Goal: Information Seeking & Learning: Learn about a topic

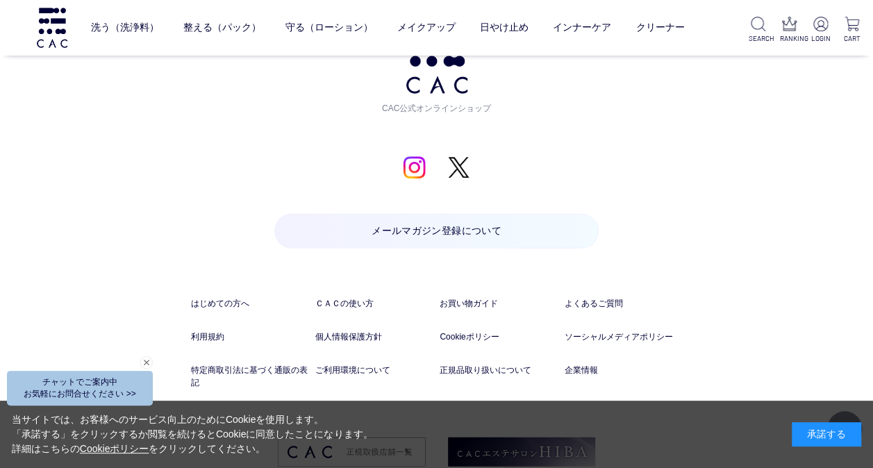
scroll to position [6965, 0]
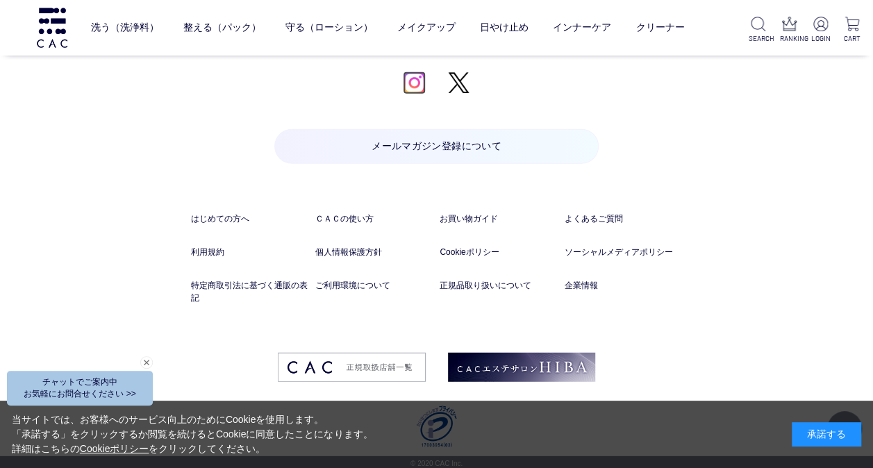
click at [420, 84] on img at bounding box center [414, 83] width 23 height 23
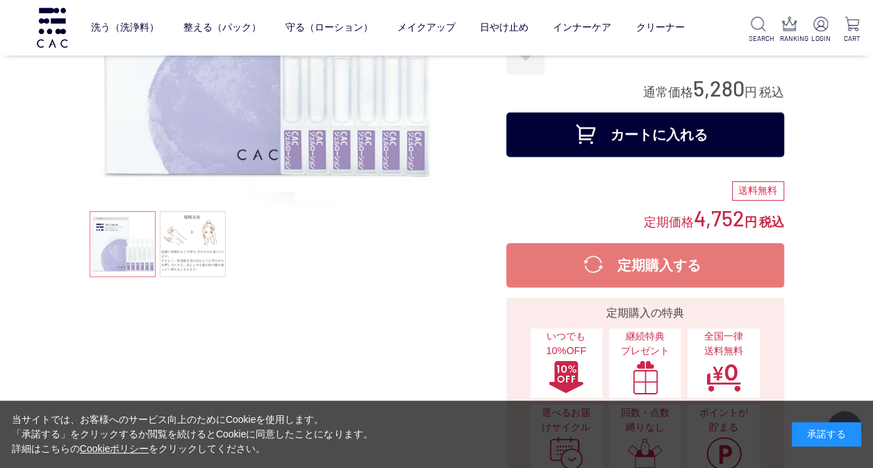
scroll to position [69, 0]
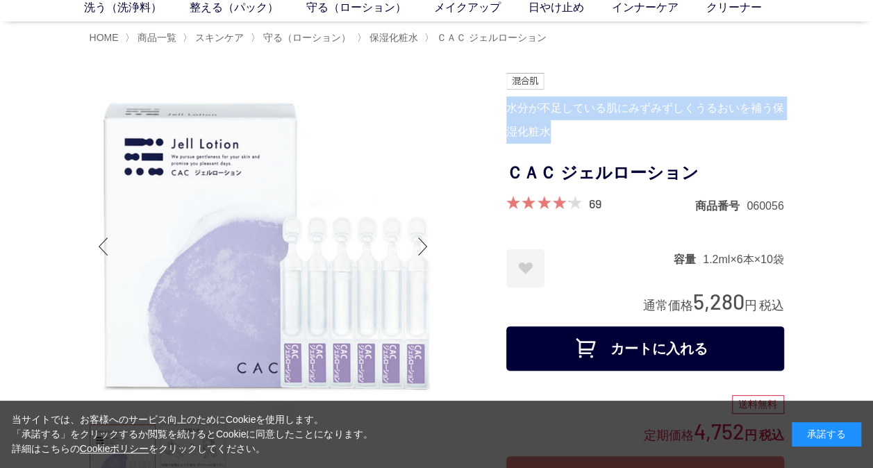
drag, startPoint x: 506, startPoint y: 108, endPoint x: 546, endPoint y: 132, distance: 46.7
click at [546, 132] on div "水分が不足している肌にみずみずしくうるおいを補う保湿化粧水" at bounding box center [646, 120] width 278 height 47
drag, startPoint x: 546, startPoint y: 132, endPoint x: 529, endPoint y: 133, distance: 17.4
copy div "水分が不足している肌にみずみずしくうるおいを補う保湿化粧水"
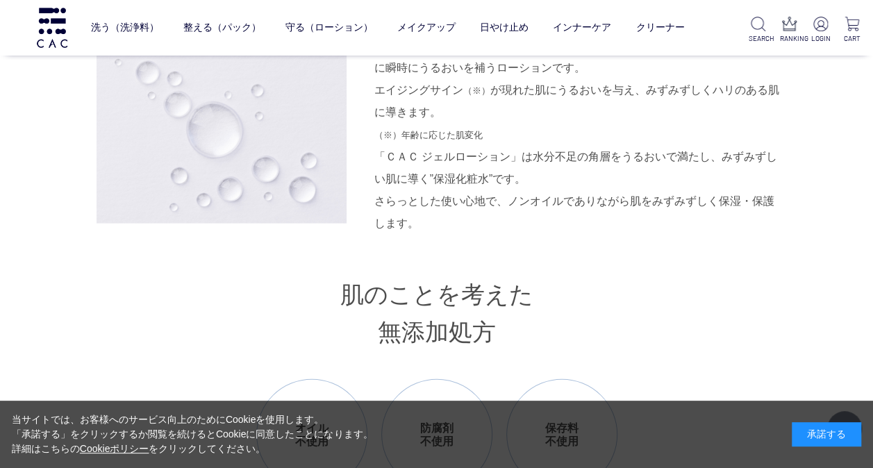
scroll to position [1390, 0]
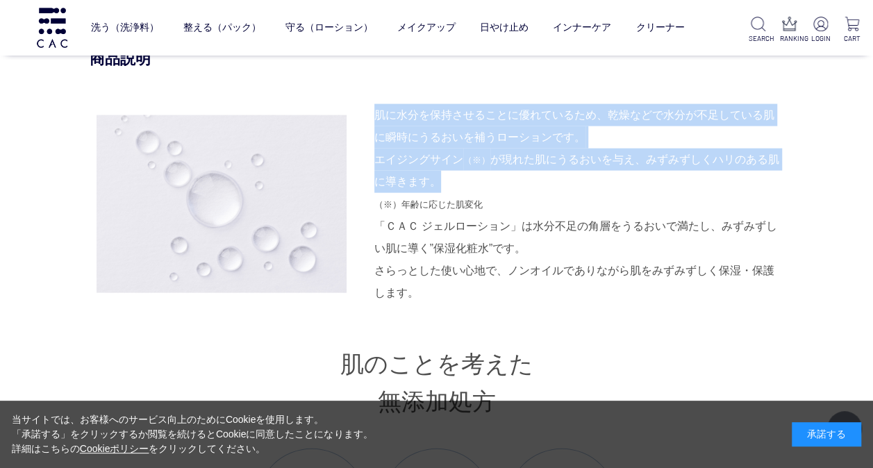
drag, startPoint x: 377, startPoint y: 110, endPoint x: 557, endPoint y: 182, distance: 194.3
click at [557, 182] on div "肌に水分を保持させることに優れているため、乾燥などで水分が不足している肌に瞬時にうるおいを補うローションです。 エイジングサイン （※） が現れた肌にうるおい…" at bounding box center [580, 159] width 410 height 111
drag, startPoint x: 557, startPoint y: 182, endPoint x: 431, endPoint y: 140, distance: 132.5
click at [431, 140] on div "肌に水分を保持させることに優れているため、乾燥などで水分が不足している肌に瞬時にうるおいを補うローションです。 エイジングサイン （※） が現れた肌にうるおい…" at bounding box center [580, 159] width 410 height 111
click at [411, 145] on div "肌に水分を保持させることに優れているため、乾燥などで水分が不足している肌に瞬時にうるおいを補うローションです。 エイジングサイン （※） が現れた肌にうるおい…" at bounding box center [580, 159] width 410 height 111
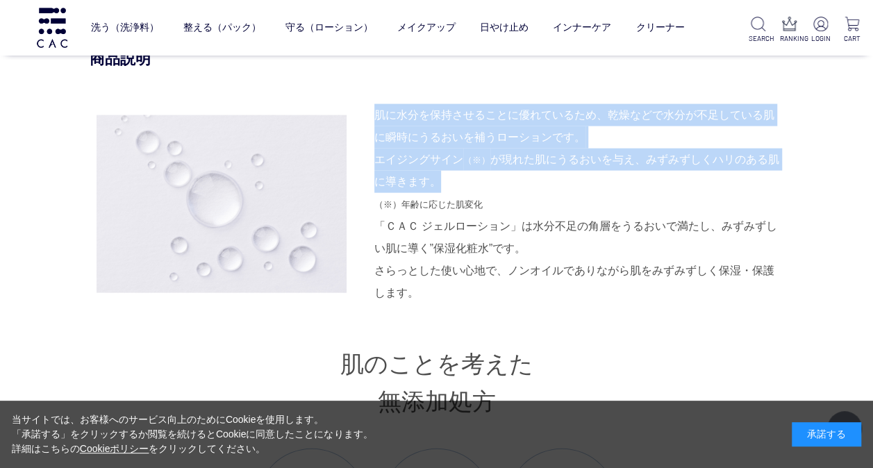
copy div "肌に水分を保持させることに優れているため、乾燥などで水分が不足している肌に瞬時にうるおいを補うローションです。 エイジングサイン （※） が現れた肌にうるおい…"
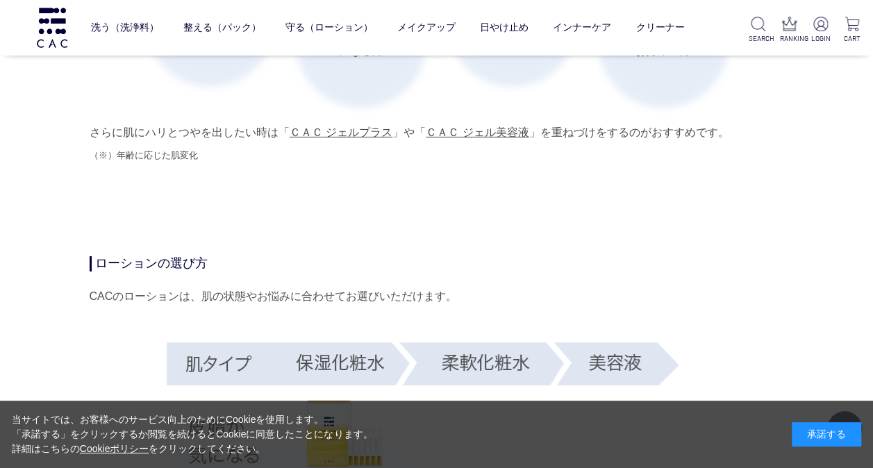
scroll to position [2154, 0]
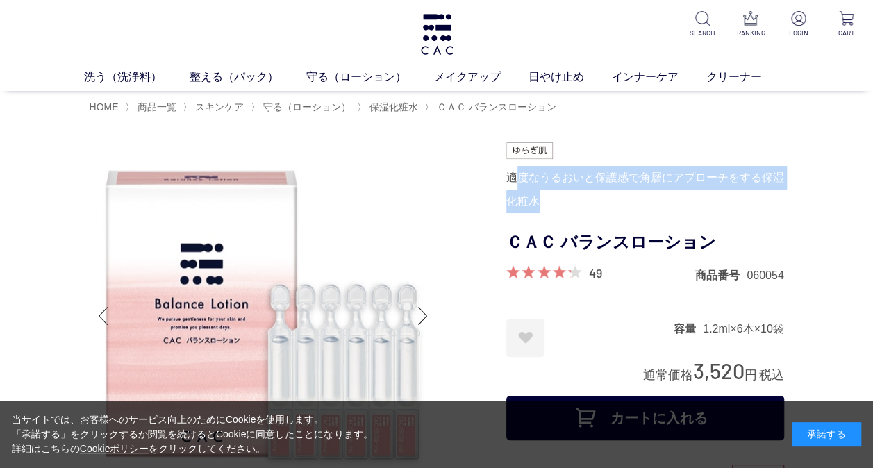
drag, startPoint x: 511, startPoint y: 176, endPoint x: 550, endPoint y: 193, distance: 42.6
click at [550, 193] on div "適度なうるおいと保護感で角層にアプローチをする保湿化粧水" at bounding box center [646, 189] width 278 height 47
drag, startPoint x: 550, startPoint y: 193, endPoint x: 515, endPoint y: 199, distance: 35.9
click at [515, 199] on div "適度なうるおいと保護感で角層にアプローチをする保湿化粧水" at bounding box center [646, 189] width 278 height 47
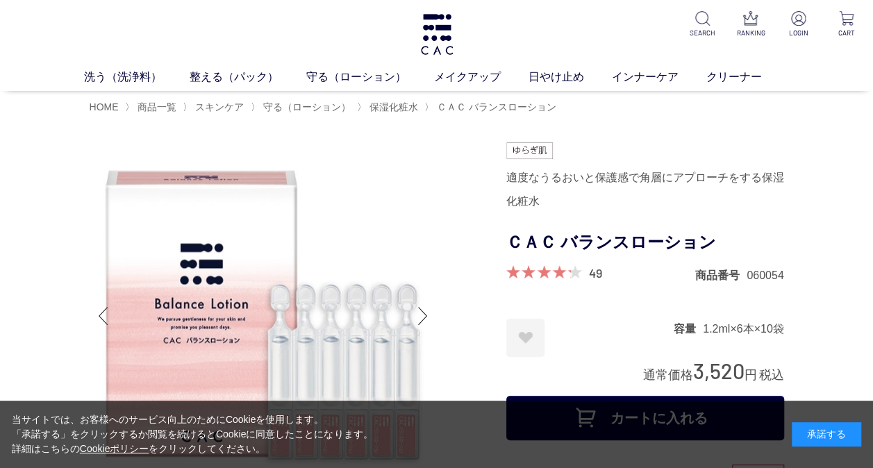
click at [510, 179] on div "適度なうるおいと保護感で角層にアプローチをする保湿化粧水" at bounding box center [646, 189] width 278 height 47
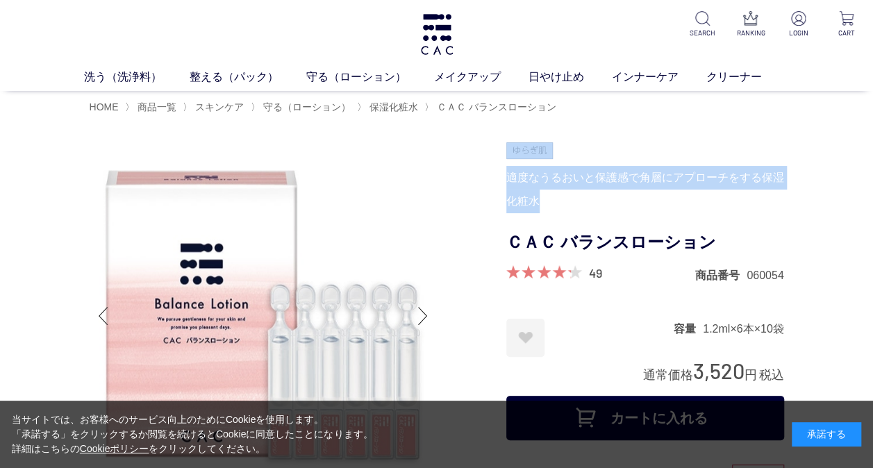
drag, startPoint x: 504, startPoint y: 178, endPoint x: 545, endPoint y: 200, distance: 46.0
drag, startPoint x: 545, startPoint y: 200, endPoint x: 530, endPoint y: 200, distance: 14.6
click at [530, 200] on div "適度なうるおいと保護感で角層にアプローチをする保湿化粧水" at bounding box center [646, 189] width 278 height 47
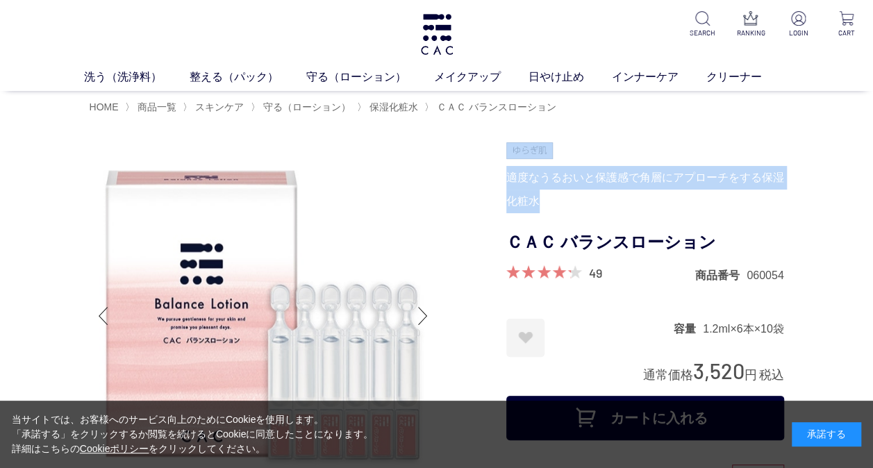
drag, startPoint x: 530, startPoint y: 200, endPoint x: 509, endPoint y: 185, distance: 25.8
click at [509, 185] on div "適度なうるおいと保護感で角層にアプローチをする保湿化粧水" at bounding box center [646, 189] width 278 height 47
click at [509, 178] on div "適度なうるおいと保護感で角層にアプローチをする保湿化粧水" at bounding box center [646, 189] width 278 height 47
drag, startPoint x: 506, startPoint y: 176, endPoint x: 535, endPoint y: 195, distance: 34.7
click at [535, 195] on div "適度なうるおいと保護感で角層にアプローチをする保湿化粧水" at bounding box center [646, 189] width 278 height 47
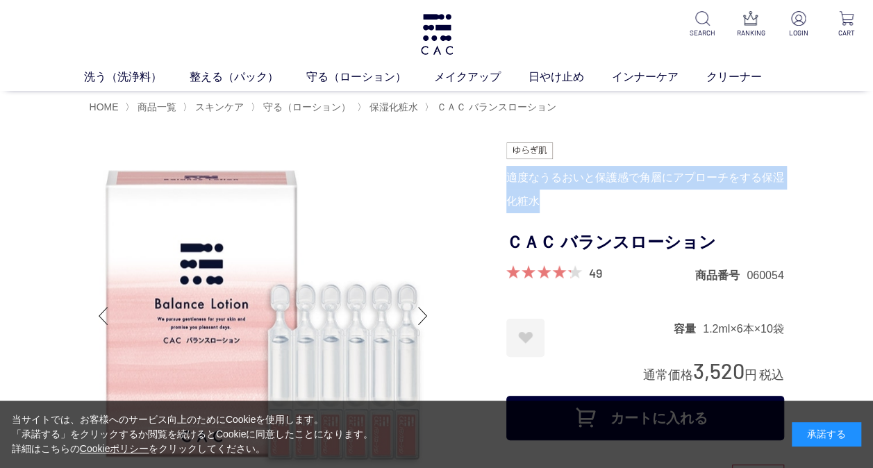
copy div "適度なうるおいと保護感で角層にアプローチをする保湿化粧水"
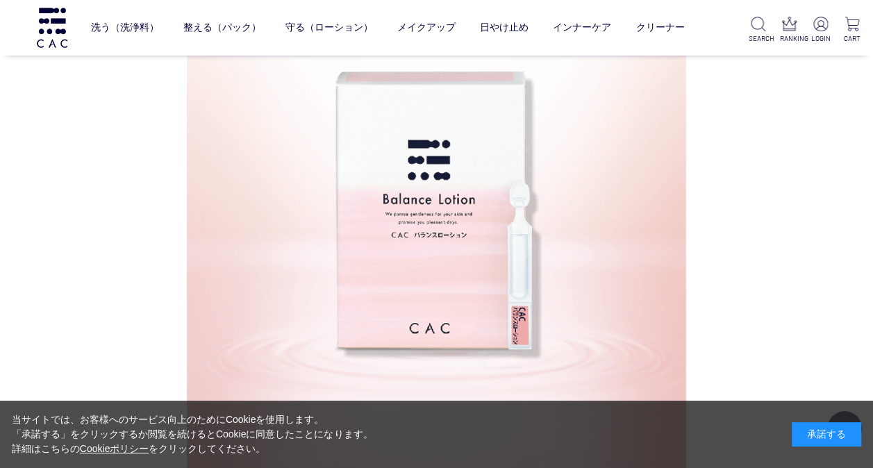
scroll to position [1390, 0]
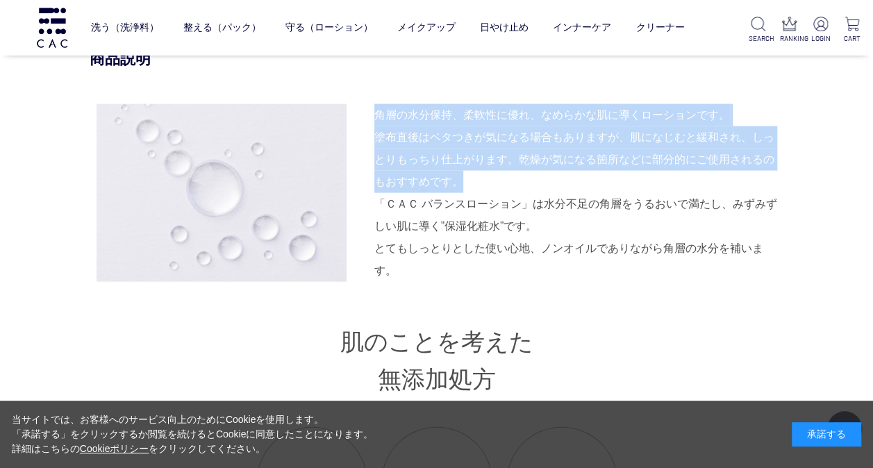
drag, startPoint x: 378, startPoint y: 120, endPoint x: 527, endPoint y: 190, distance: 164.7
click at [527, 190] on div "角層の水分保持、柔軟性に優れ、なめらかな肌に導くローションです。 塗布直後はベタつきが気になる場合もありますが、肌になじむと緩和され、しっとりもっちり仕上がり…" at bounding box center [580, 148] width 410 height 89
copy div "角層の水分保持、柔軟性に優れ、なめらかな肌に導くローションです。 塗布直後はベタつきが気になる場合もありますが、肌になじむと緩和され、しっとりもっちり仕上がり…"
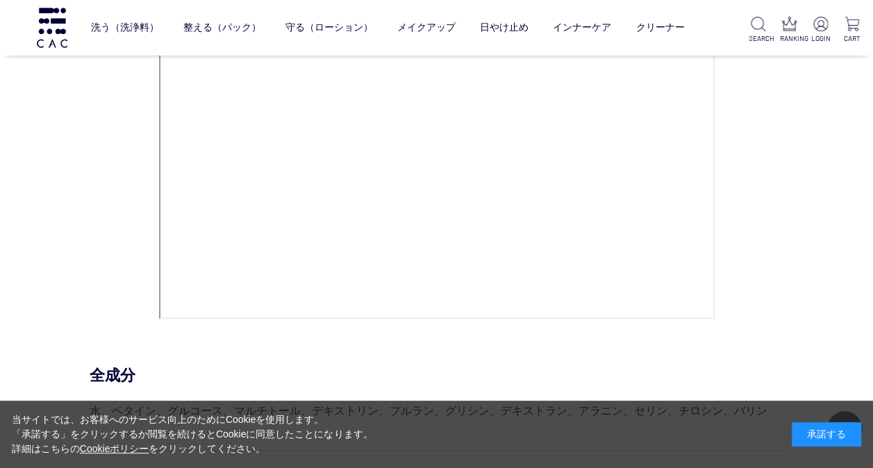
scroll to position [5844, 0]
